Goal: Task Accomplishment & Management: Manage account settings

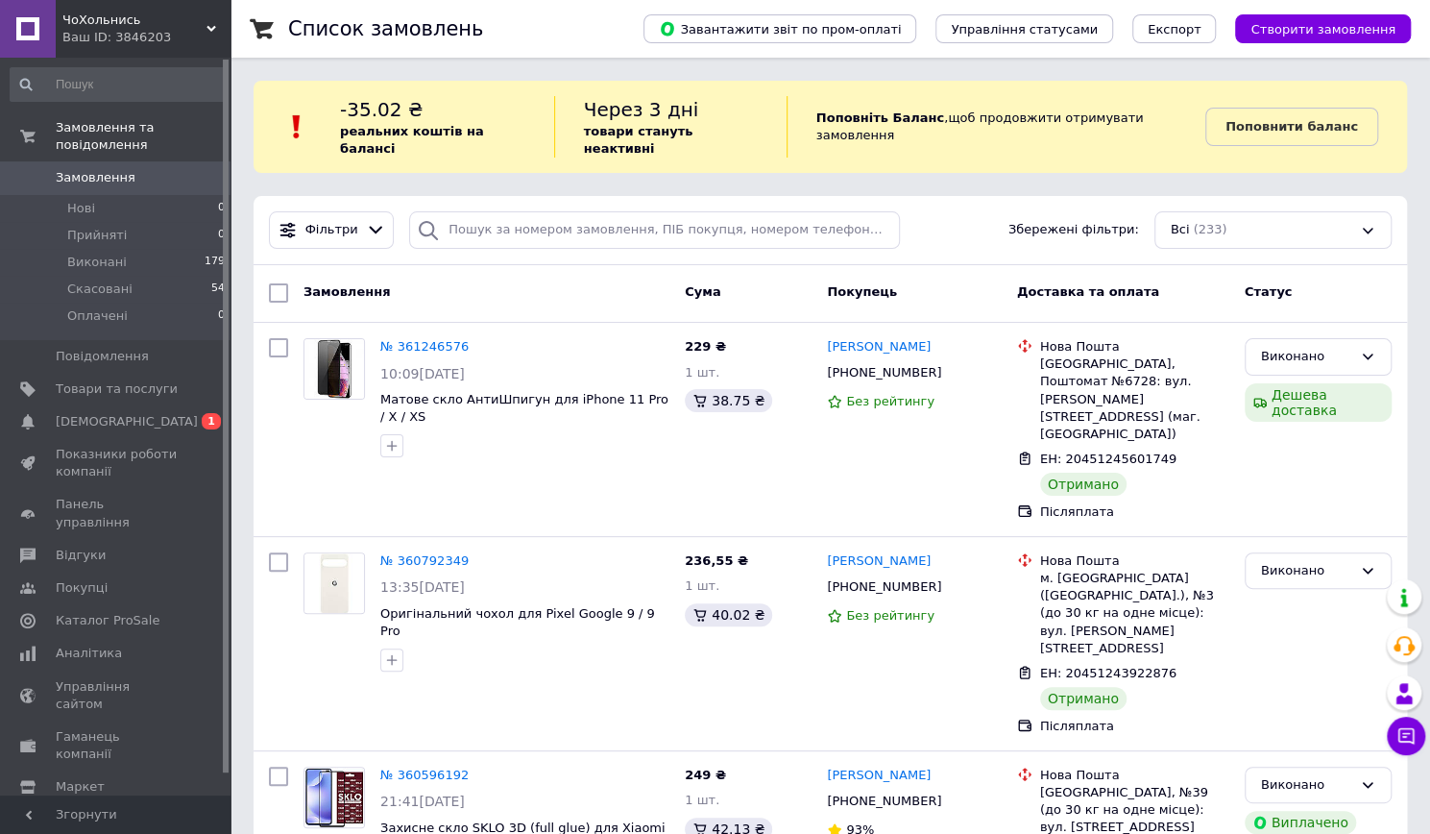
click at [123, 169] on span "Замовлення" at bounding box center [96, 177] width 80 height 17
click at [207, 413] on span "3" at bounding box center [211, 421] width 19 height 16
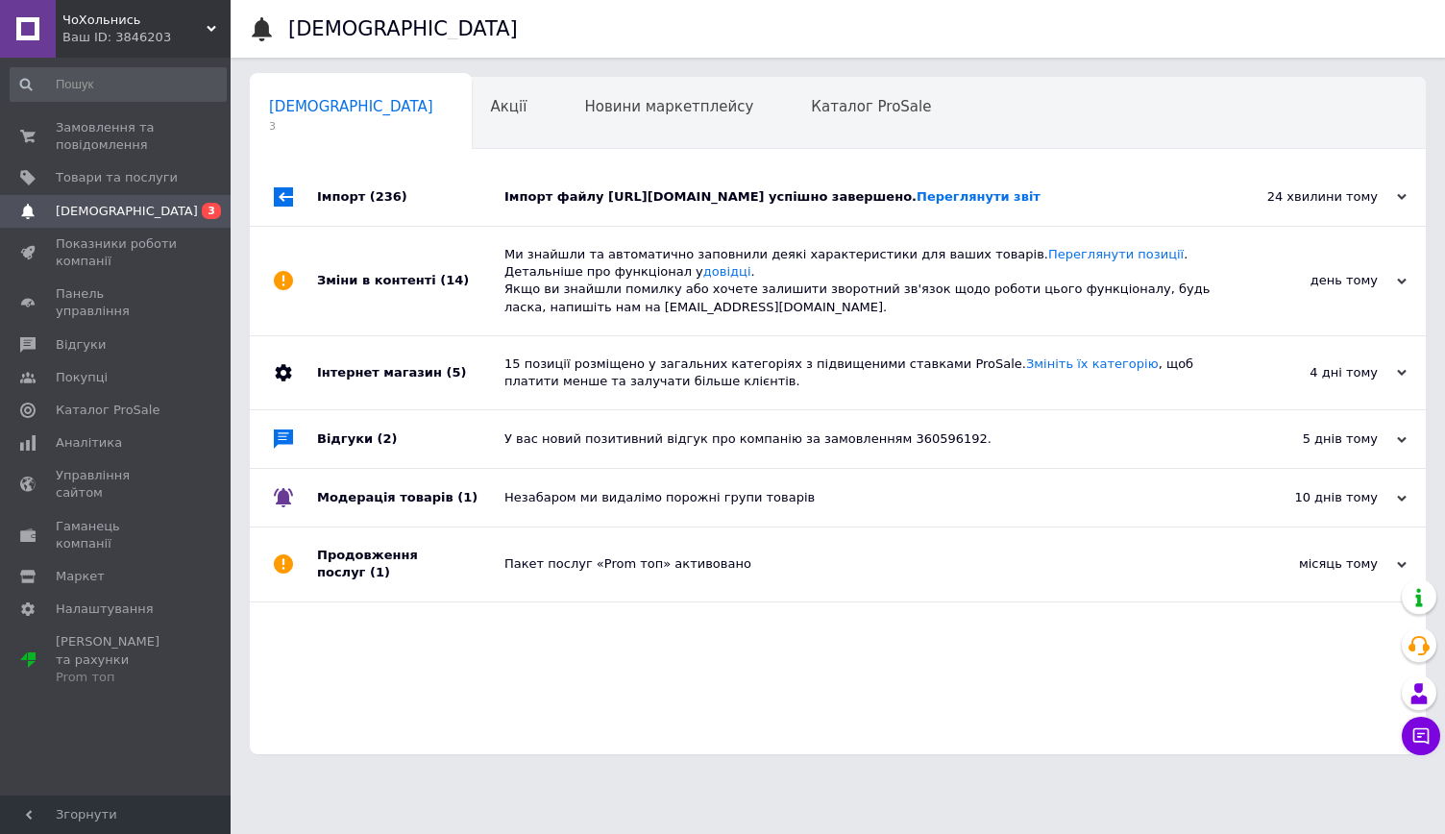
click at [478, 212] on div "Імпорт (236)" at bounding box center [410, 197] width 187 height 58
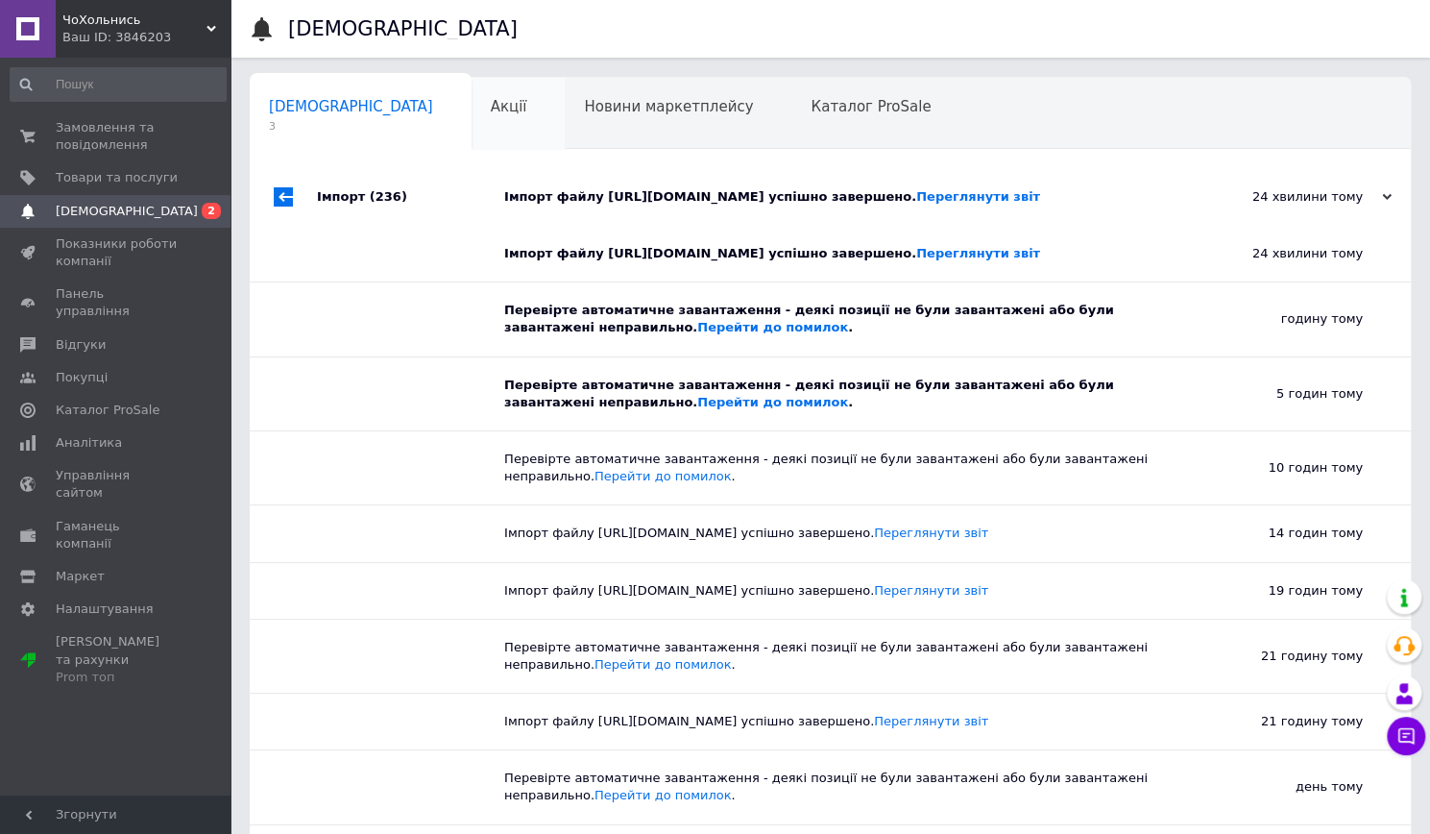
click at [472, 117] on div "Акції 0" at bounding box center [519, 114] width 94 height 73
